Goal: Navigation & Orientation: Find specific page/section

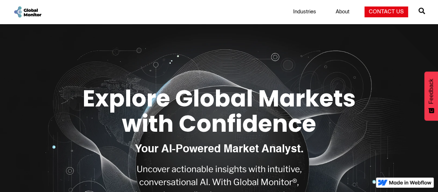
click at [421, 7] on span "" at bounding box center [422, 11] width 6 height 10
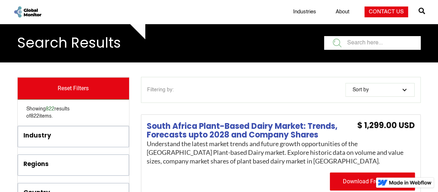
click at [370, 45] on input "filter" at bounding box center [372, 43] width 97 height 14
click at [293, 10] on link "Industries" at bounding box center [305, 11] width 32 height 7
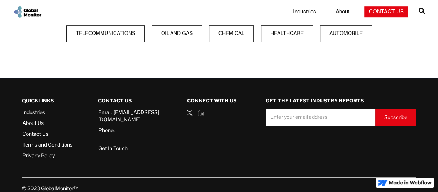
scroll to position [275, 0]
